Goal: Find specific page/section: Find specific page/section

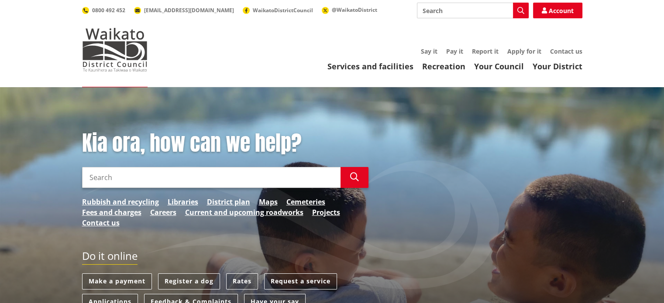
click at [142, 183] on input "Search" at bounding box center [211, 177] width 258 height 21
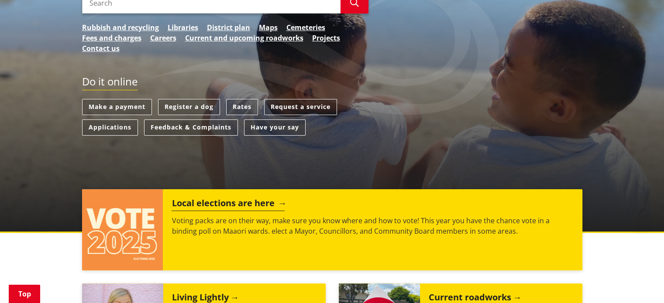
scroll to position [44, 0]
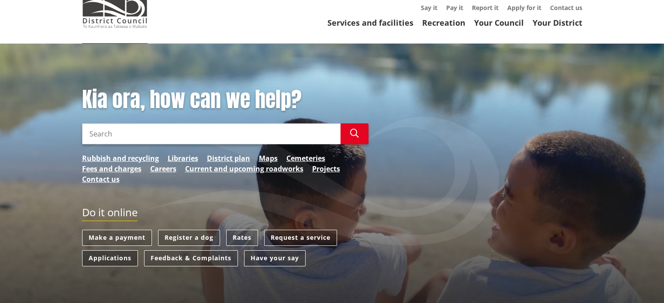
click at [104, 259] on link "Applications" at bounding box center [110, 258] width 56 height 16
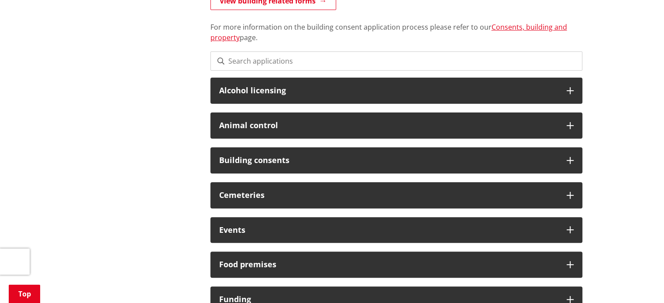
scroll to position [218, 0]
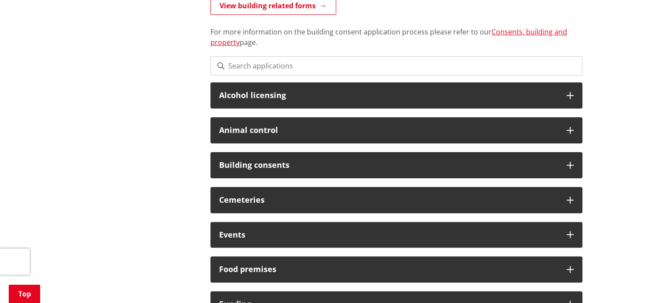
click at [241, 63] on input at bounding box center [396, 65] width 372 height 19
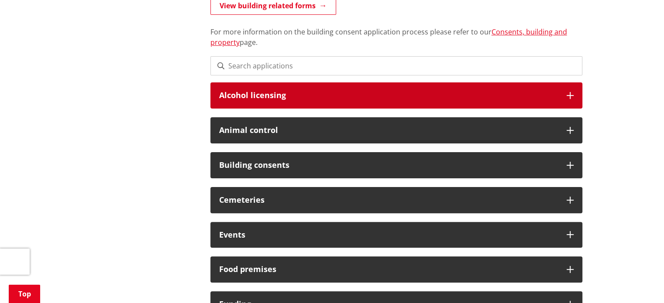
type input "IQP"
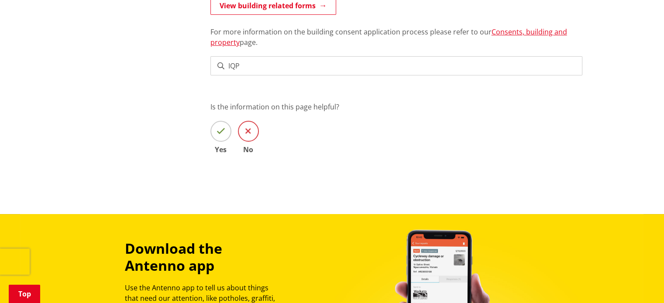
click at [251, 128] on span at bounding box center [248, 131] width 21 height 21
click at [0, 0] on input "No" at bounding box center [0, 0] width 0 height 0
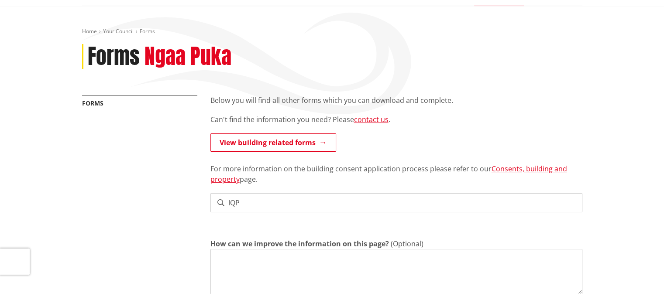
scroll to position [0, 0]
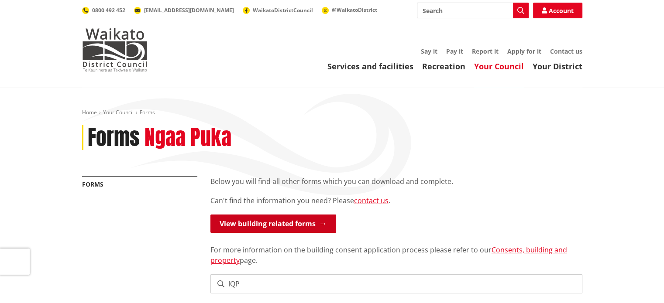
click at [249, 222] on link "View building related forms" at bounding box center [273, 224] width 126 height 18
